Goal: Information Seeking & Learning: Learn about a topic

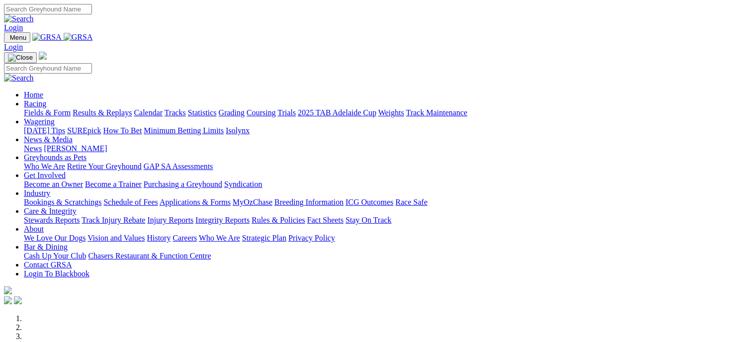
click at [43, 108] on link "Fields & Form" at bounding box center [47, 112] width 47 height 8
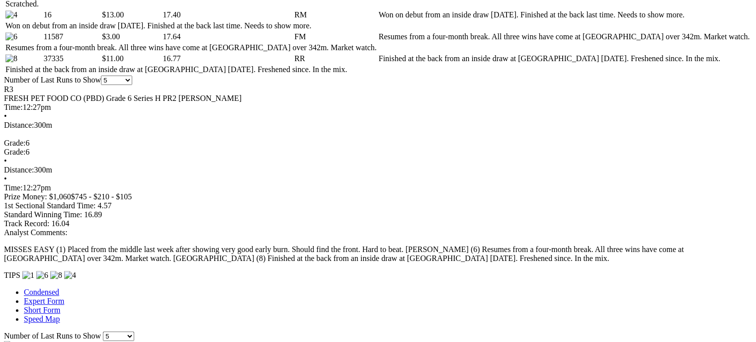
scroll to position [561, 0]
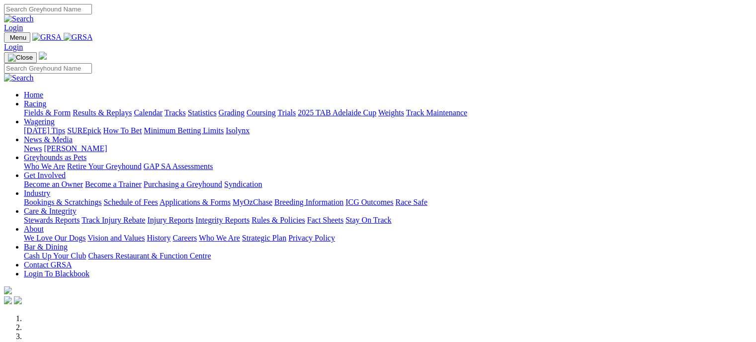
click at [40, 108] on link "Fields & Form" at bounding box center [47, 112] width 47 height 8
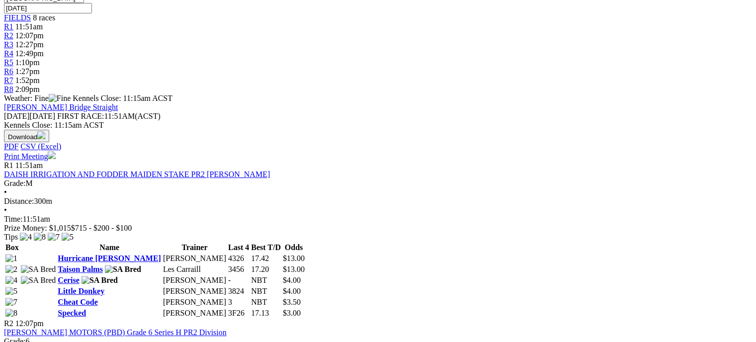
scroll to position [337, 0]
